Goal: Information Seeking & Learning: Learn about a topic

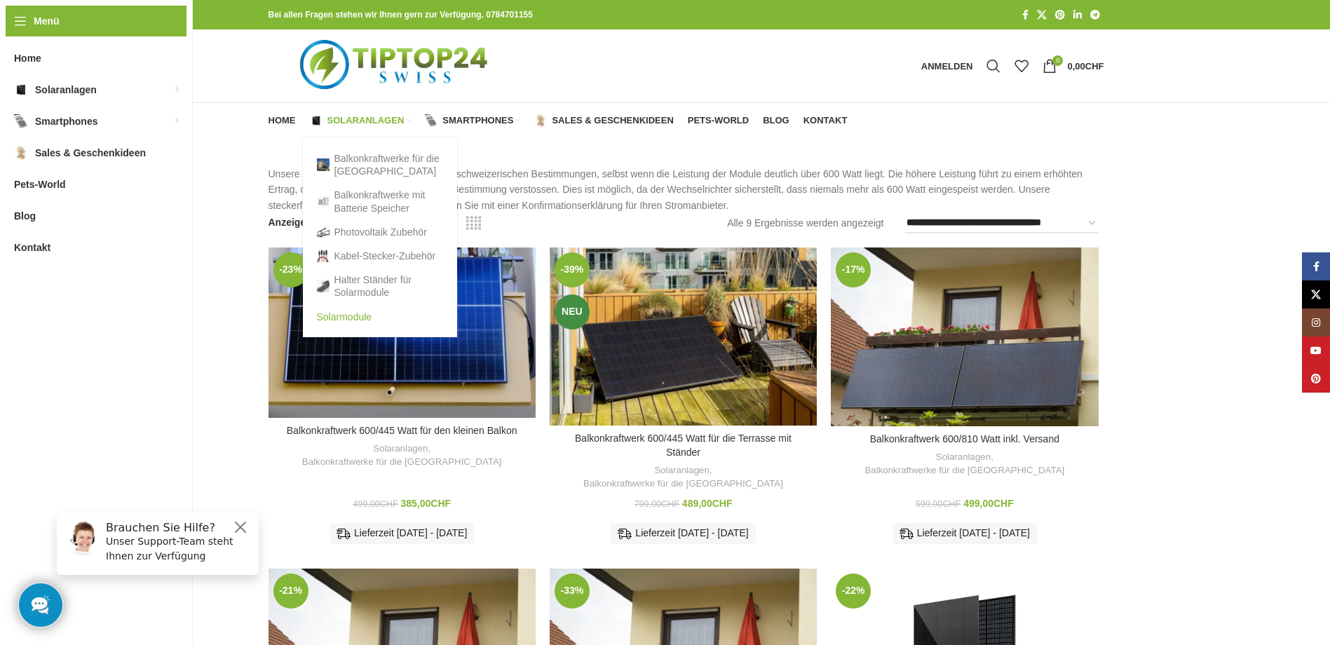
click at [370, 317] on link "Solarmodule" at bounding box center [380, 317] width 126 height 24
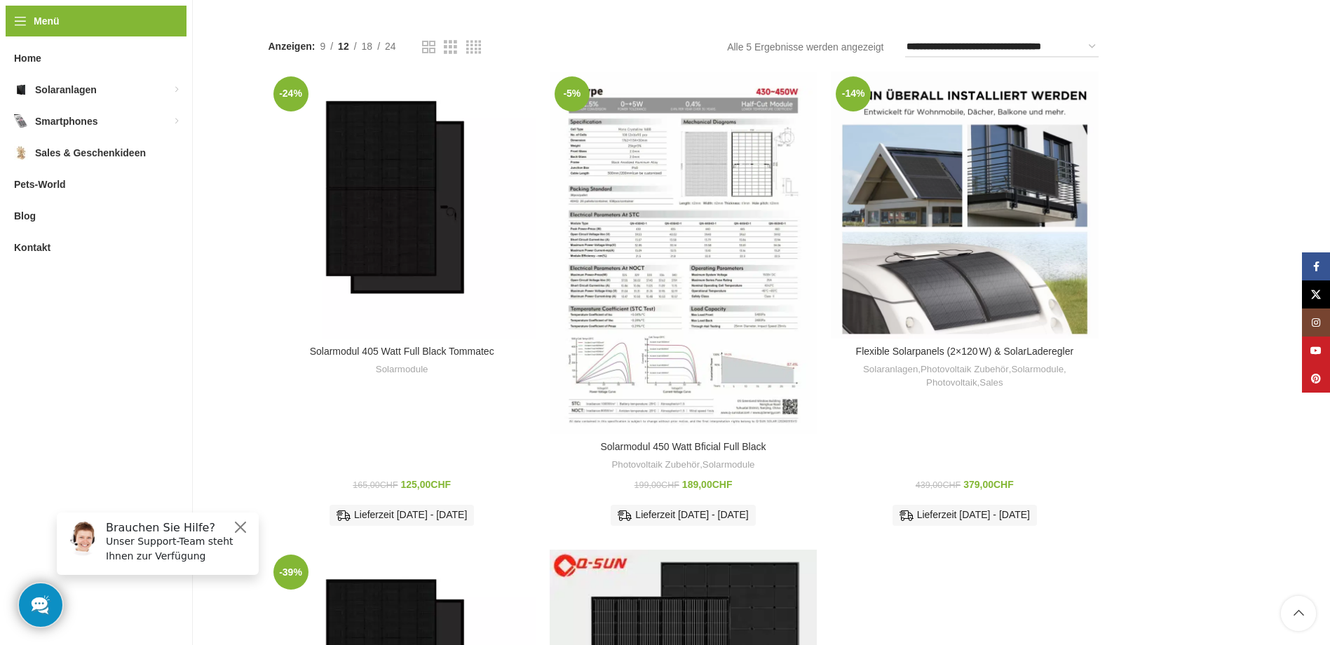
scroll to position [210, 0]
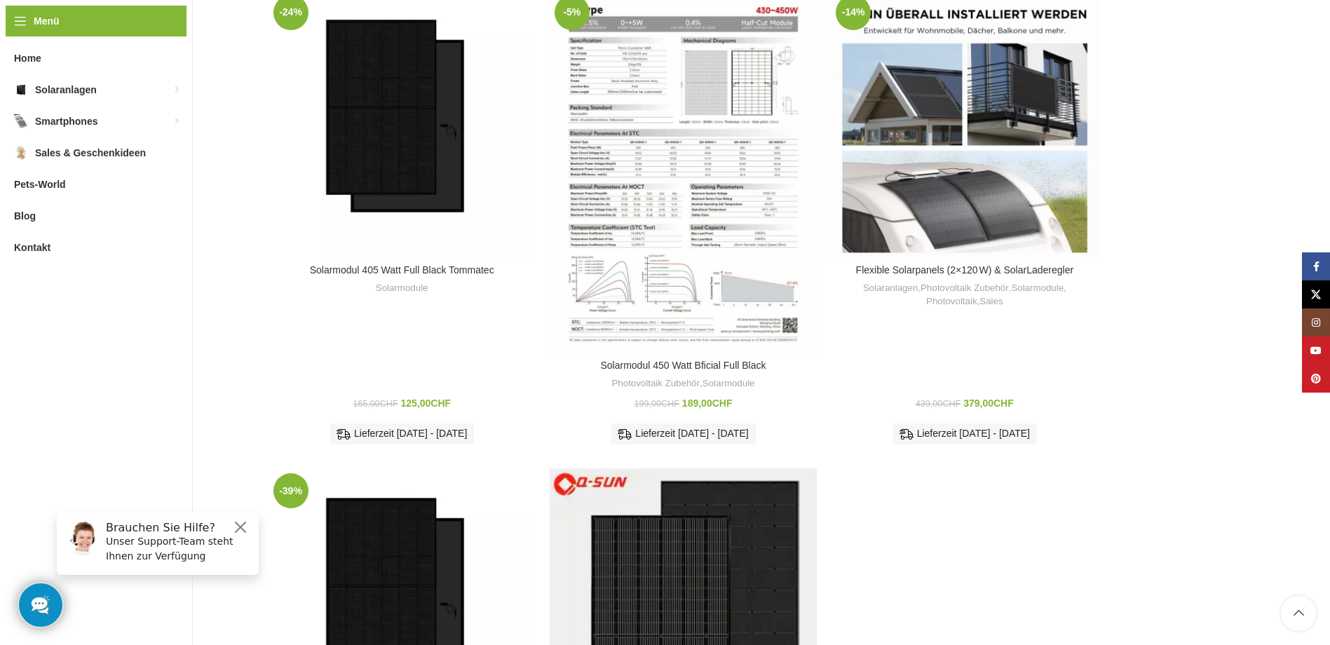
click at [412, 86] on img "Solarmodul 405 Watt Full Black Tommatec" at bounding box center [402, 123] width 267 height 267
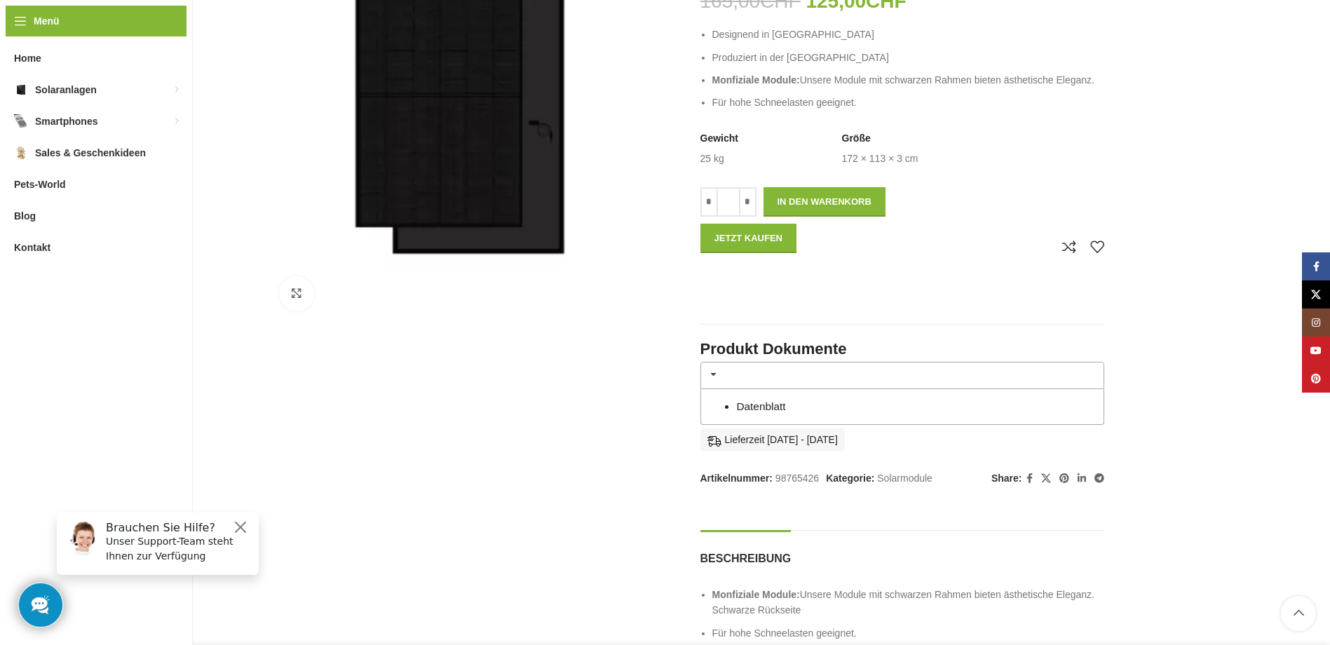
scroll to position [281, 0]
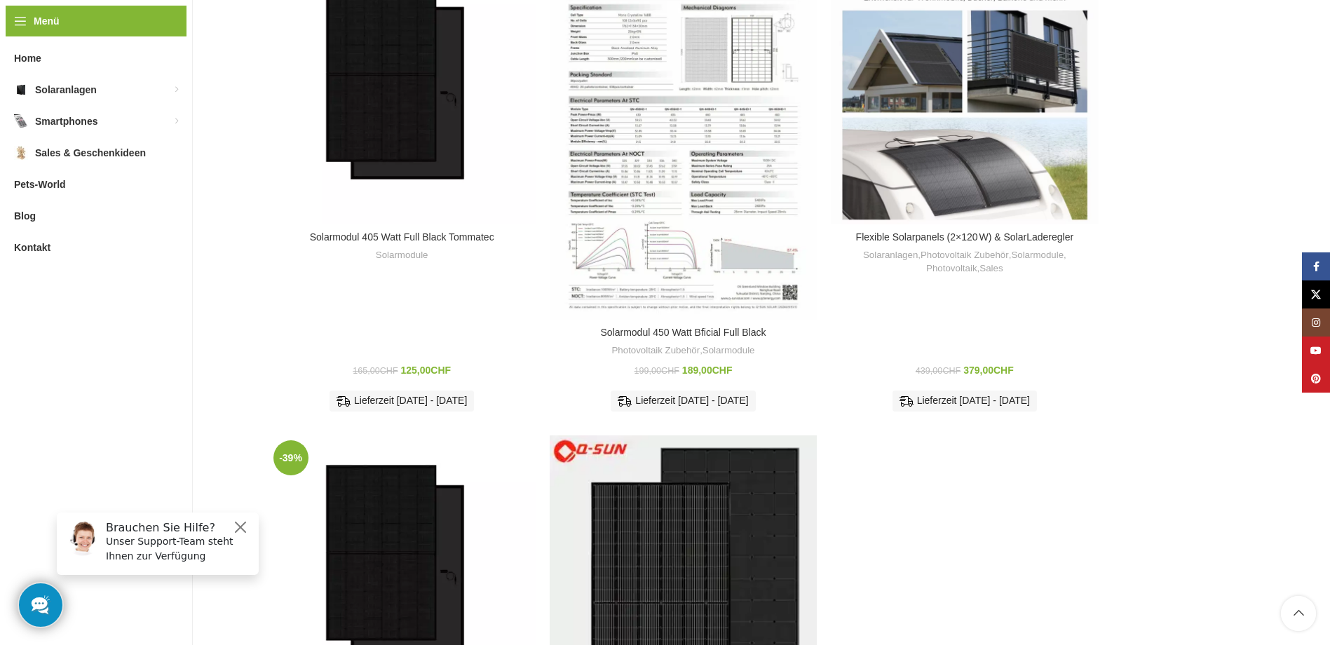
scroll to position [60, 0]
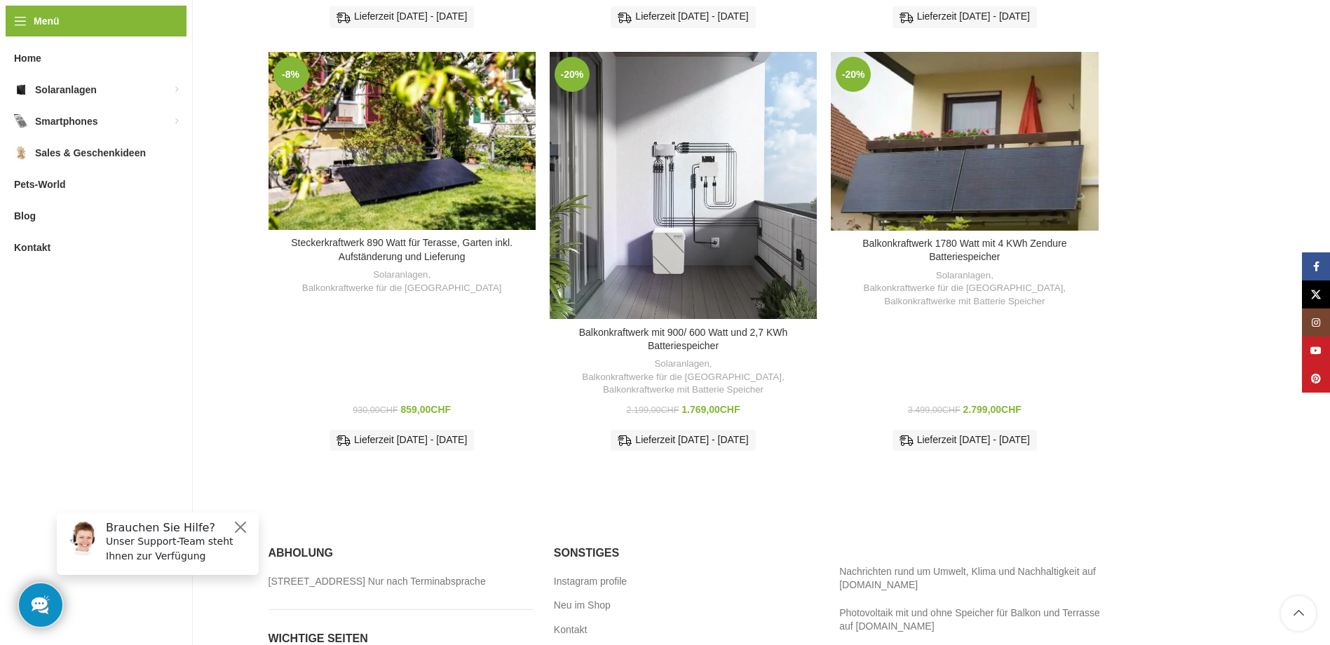
scroll to position [943, 0]
